Goal: Task Accomplishment & Management: Manage account settings

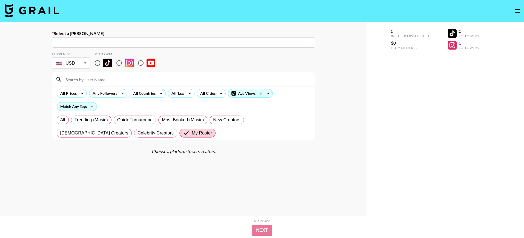
click at [40, 10] on img at bounding box center [31, 10] width 55 height 13
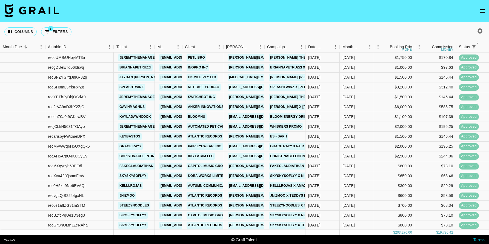
scroll to position [791, 0]
click at [134, 97] on link "jeremythemanager" at bounding box center [138, 97] width 41 height 7
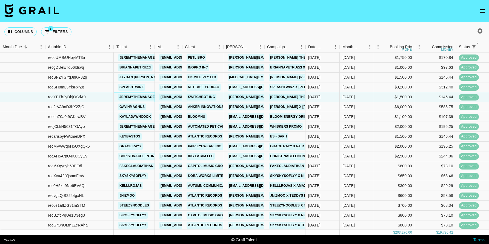
scroll to position [788, 0]
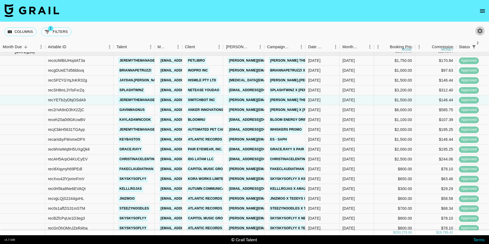
click at [481, 29] on icon "button" at bounding box center [480, 30] width 5 height 5
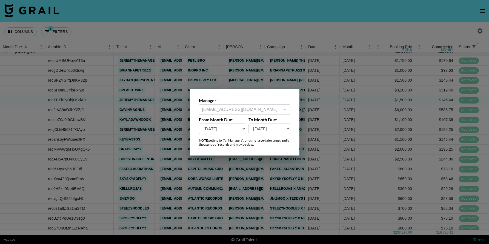
click at [222, 129] on select "[DATE] Aug '[DATE] Jun '[DATE] Apr '[DATE] Feb '[DATE] Dec '[DATE] Oct '[DATE] …" at bounding box center [223, 129] width 48 height 10
select select "[DATE]"
click at [199, 124] on select "[DATE] Aug '[DATE] Jun '[DATE] Apr '[DATE] Feb '[DATE] Dec '[DATE] Oct '[DATE] …" at bounding box center [223, 129] width 48 height 10
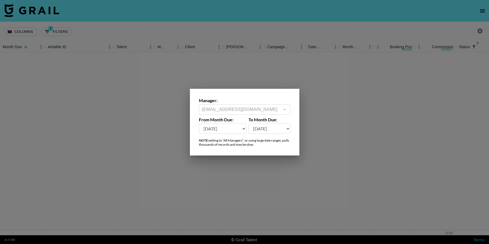
scroll to position [0, 0]
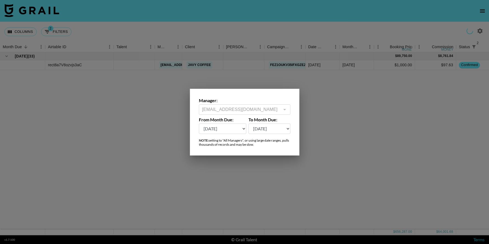
click at [257, 174] on div at bounding box center [244, 122] width 489 height 244
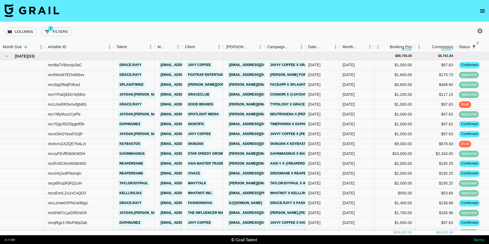
scroll to position [0, 359]
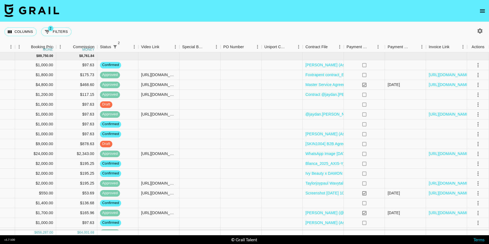
click at [354, 33] on div "Columns 2 Filters + Booking" at bounding box center [244, 32] width 489 height 20
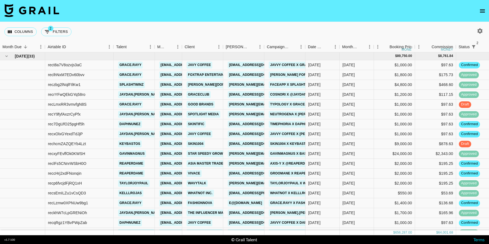
scroll to position [0, 0]
click at [24, 47] on icon "Sort" at bounding box center [25, 46] width 3 height 3
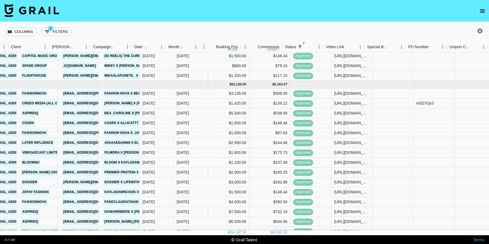
scroll to position [854, 174]
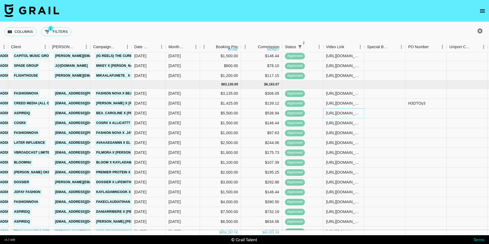
click at [338, 115] on div "[URL][DOMAIN_NAME]" at bounding box center [343, 112] width 35 height 5
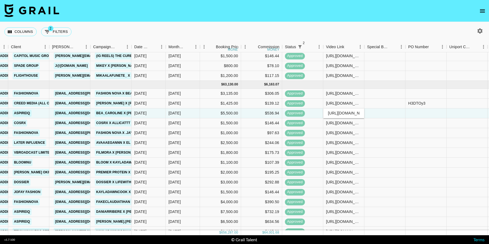
click at [338, 115] on input "[URL][DOMAIN_NAME]" at bounding box center [344, 113] width 40 height 4
click at [364, 31] on div "Columns 2 Filters + Booking" at bounding box center [244, 32] width 489 height 20
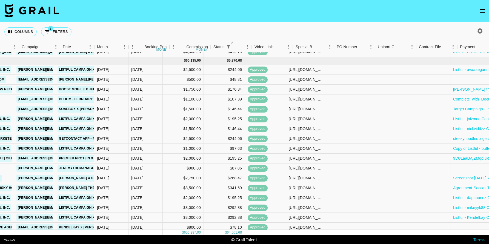
scroll to position [1466, 246]
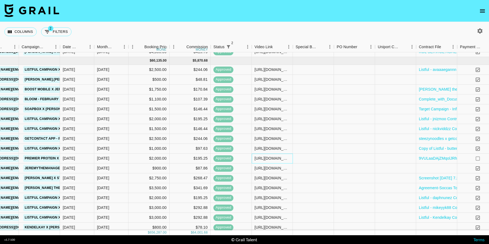
click at [283, 160] on div "[URL][DOMAIN_NAME]" at bounding box center [272, 158] width 35 height 5
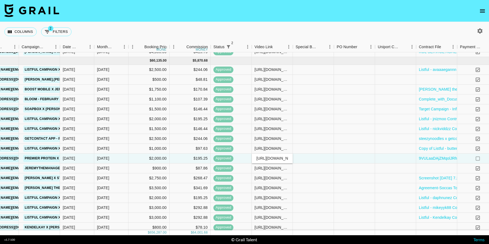
scroll to position [0, 104]
click at [283, 160] on input "[URL][DOMAIN_NAME]" at bounding box center [272, 158] width 40 height 4
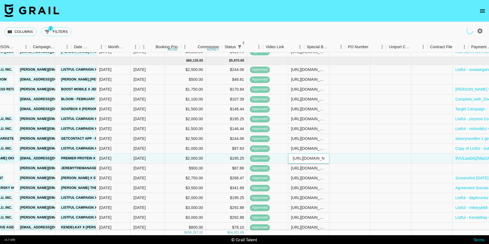
scroll to position [1466, 161]
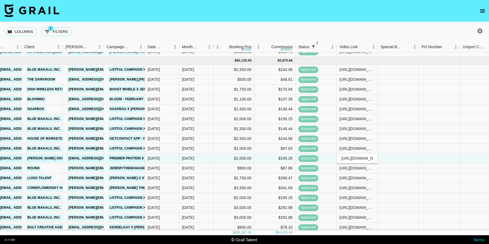
click at [323, 32] on div "Columns 2 Filters + Booking" at bounding box center [244, 32] width 489 height 20
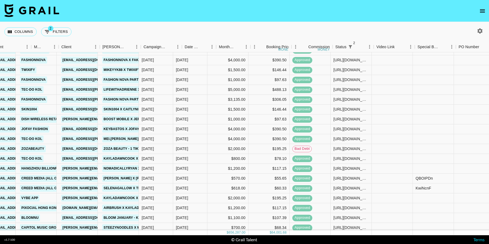
scroll to position [1270, 226]
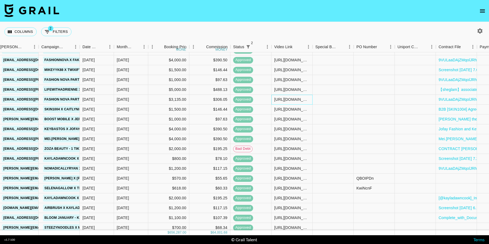
click at [300, 101] on div "[URL][DOMAIN_NAME]" at bounding box center [291, 99] width 35 height 5
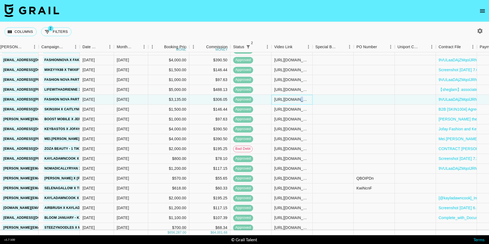
click at [300, 101] on div "[URL][DOMAIN_NAME]" at bounding box center [291, 99] width 35 height 5
click at [300, 101] on input "[URL][DOMAIN_NAME]" at bounding box center [292, 99] width 40 height 4
click at [339, 21] on nav at bounding box center [244, 11] width 489 height 22
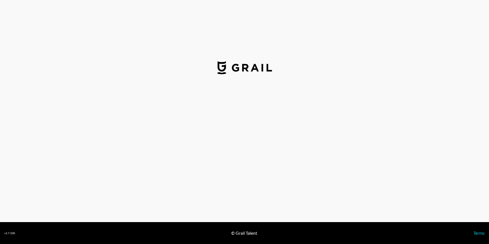
select select "USD"
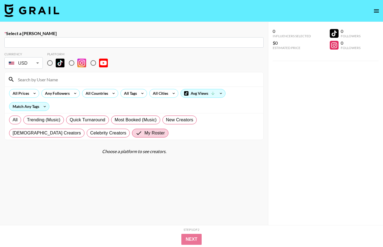
click at [30, 9] on img at bounding box center [31, 10] width 55 height 13
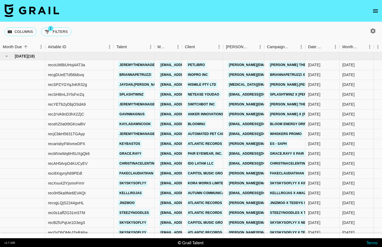
scroll to position [0, 4]
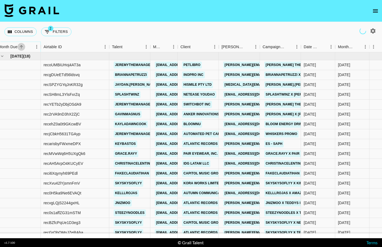
click at [20, 46] on icon "Sort" at bounding box center [21, 46] width 5 height 5
click at [20, 46] on icon "Sort" at bounding box center [21, 46] width 3 height 3
click at [23, 42] on div "Month Due" at bounding box center [15, 47] width 34 height 11
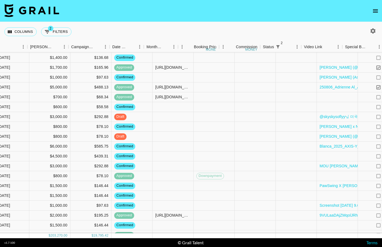
scroll to position [146, 466]
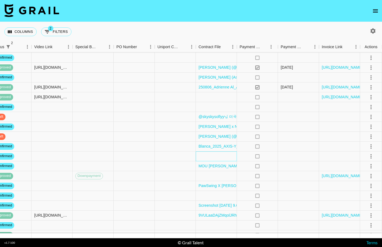
click at [202, 159] on div at bounding box center [216, 157] width 41 height 10
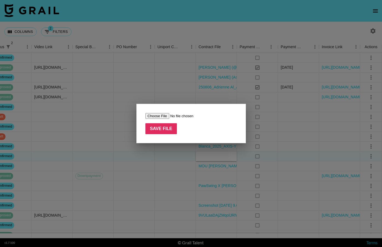
click at [158, 115] on input "file" at bounding box center [180, 116] width 69 height 6
type input "C:\fakepath\Master Service Agreement 12704 MSA taylorjoypaul_FaceApp_10_2025.pdf"
click at [162, 129] on input "Save File" at bounding box center [162, 128] width 32 height 11
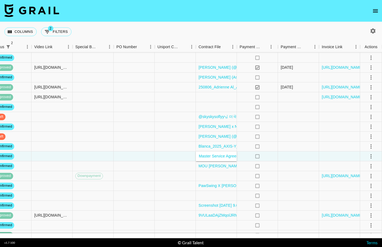
drag, startPoint x: 218, startPoint y: 29, endPoint x: 222, endPoint y: 29, distance: 3.8
click at [218, 29] on div "Columns 2 Filters + Booking" at bounding box center [191, 32] width 382 height 20
